Goal: Task Accomplishment & Management: Complete application form

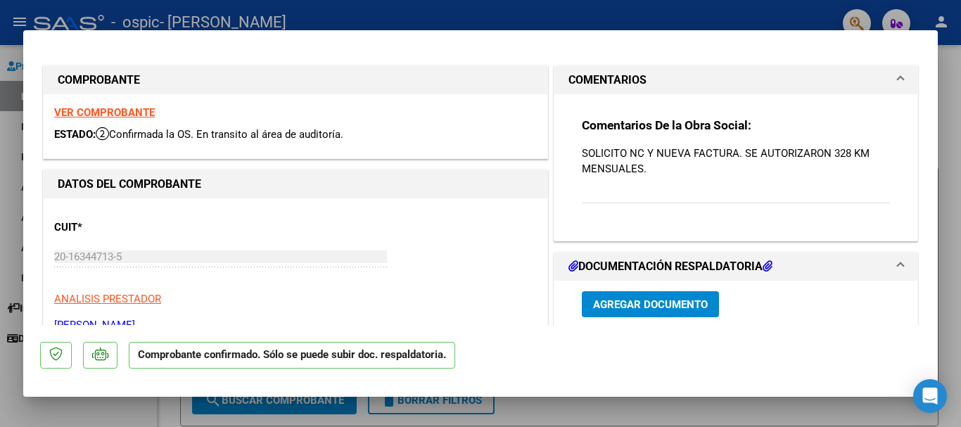
click at [773, 420] on div at bounding box center [480, 213] width 961 height 427
type input "$ 0,00"
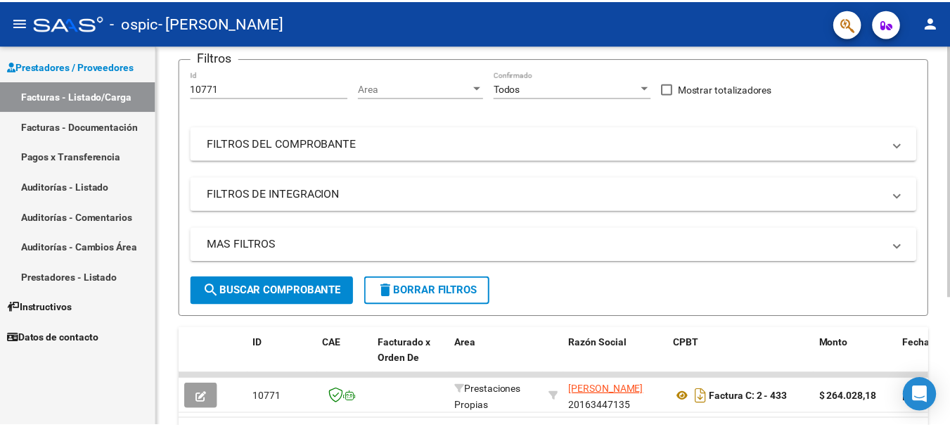
scroll to position [193, 0]
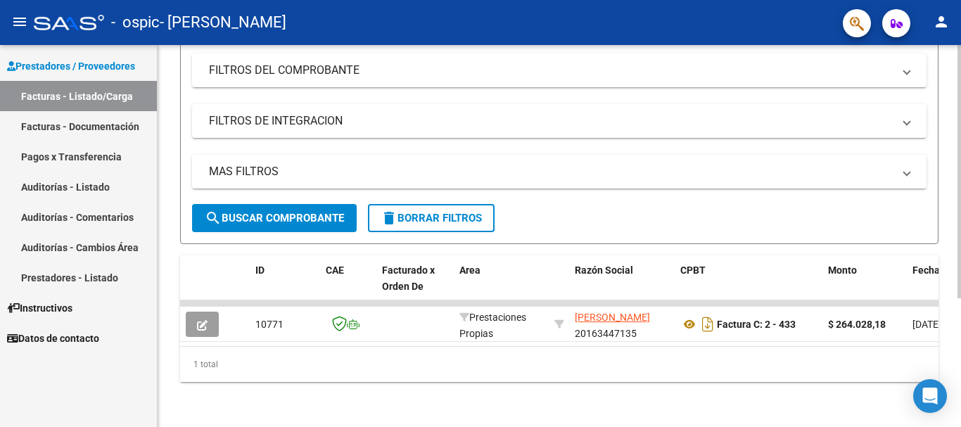
click at [957, 229] on div at bounding box center [959, 300] width 4 height 253
click at [941, 20] on mat-icon "person" at bounding box center [941, 21] width 17 height 17
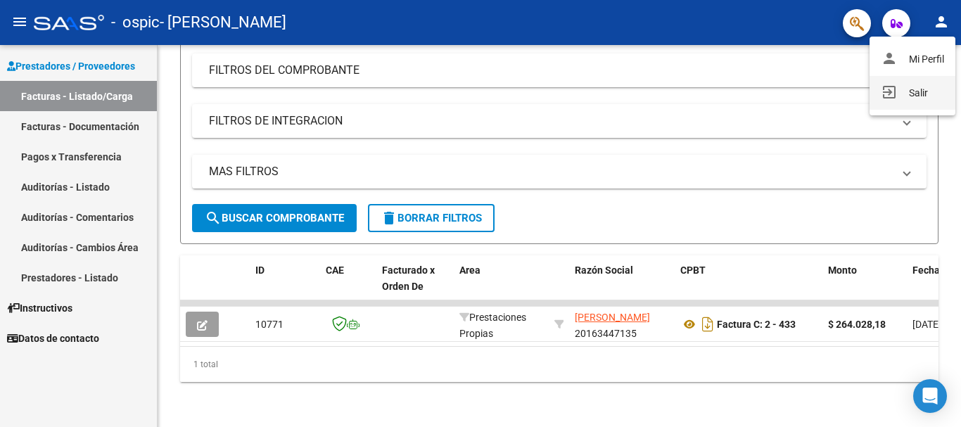
click at [914, 91] on button "exit_to_app Salir" at bounding box center [913, 93] width 86 height 34
